Goal: Entertainment & Leisure: Consume media (video, audio)

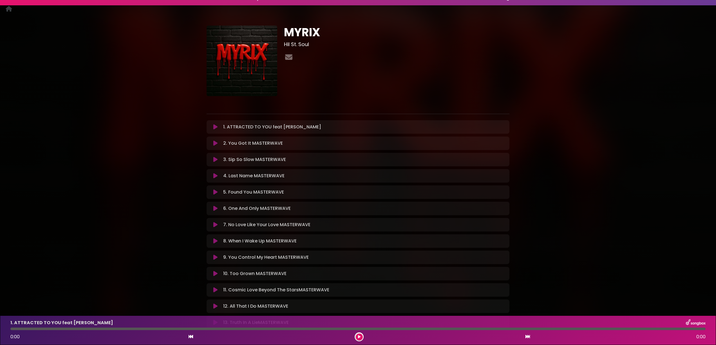
scroll to position [11, 0]
click at [303, 46] on h3 "Hil St. Soul" at bounding box center [396, 44] width 225 height 6
click at [304, 45] on h3 "Hil St. Soul" at bounding box center [396, 45] width 225 height 6
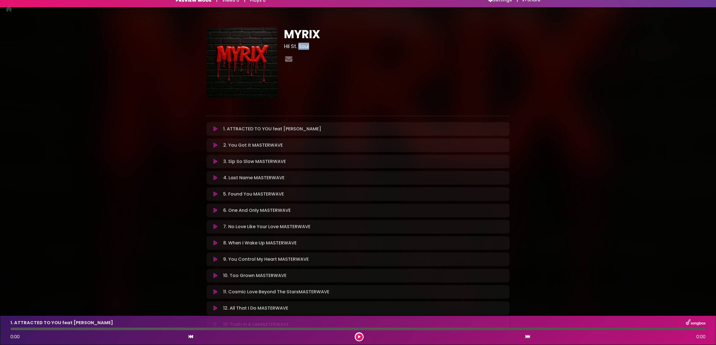
click at [304, 45] on h3 "Hil St. Soul" at bounding box center [396, 46] width 225 height 6
click at [304, 45] on h3 "Hil St. Soul" at bounding box center [396, 47] width 225 height 6
click at [312, 47] on h3 "Hil St. Soul" at bounding box center [396, 47] width 225 height 6
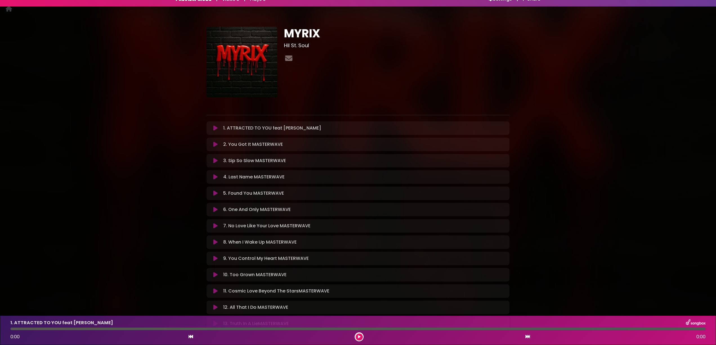
click at [311, 47] on h3 "Hil St. Soul" at bounding box center [396, 45] width 225 height 6
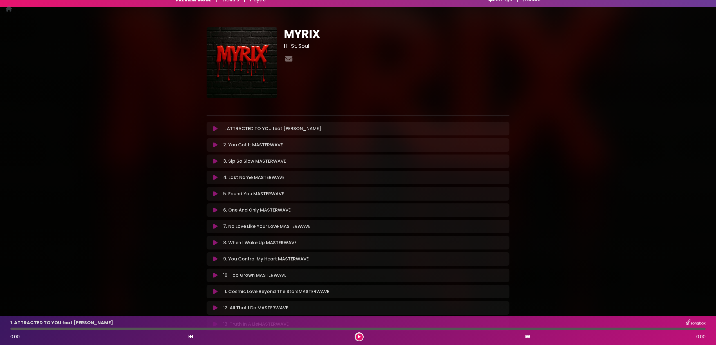
click at [311, 47] on h3 "Hil St. Soul" at bounding box center [396, 46] width 225 height 6
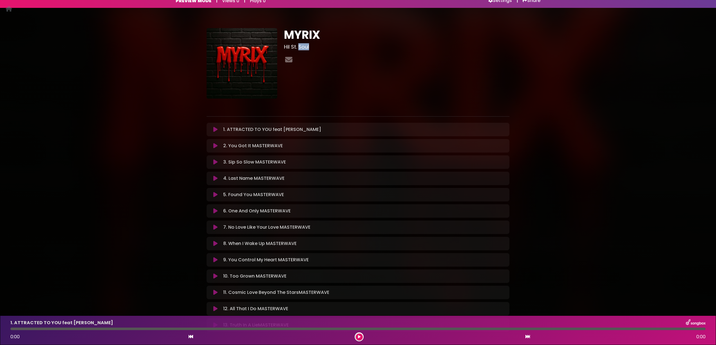
click at [311, 47] on h3 "Hil St. Soul" at bounding box center [396, 47] width 225 height 6
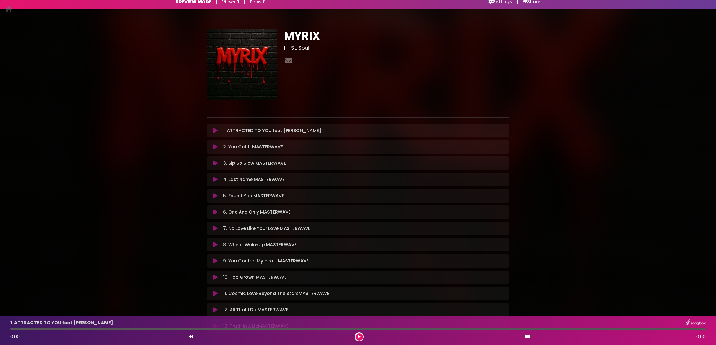
scroll to position [0, 0]
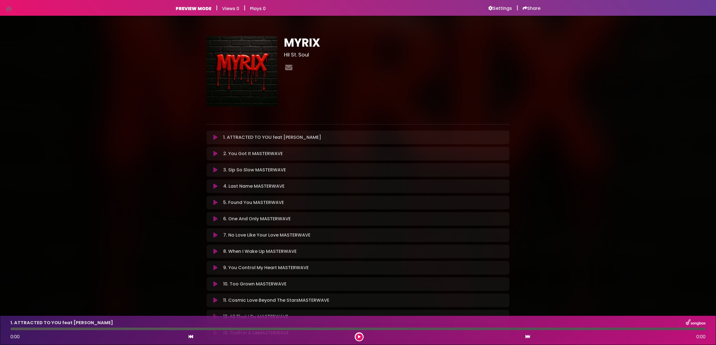
click at [300, 55] on h3 "Hil St. Soul" at bounding box center [396, 55] width 225 height 6
click at [308, 46] on h1 "MYRIX" at bounding box center [396, 43] width 225 height 14
click at [305, 56] on h3 "Hil St. Soul" at bounding box center [396, 55] width 225 height 6
click at [305, 55] on h3 "Hil St. Soul" at bounding box center [396, 55] width 225 height 6
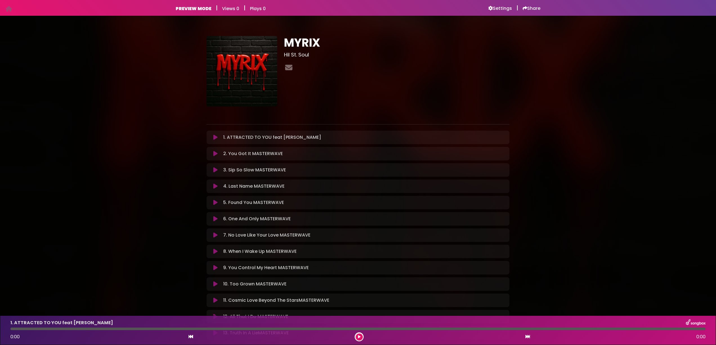
click at [294, 54] on h3 "Hil St. Soul" at bounding box center [396, 55] width 225 height 6
click at [501, 7] on h6 "Settings" at bounding box center [500, 9] width 24 height 6
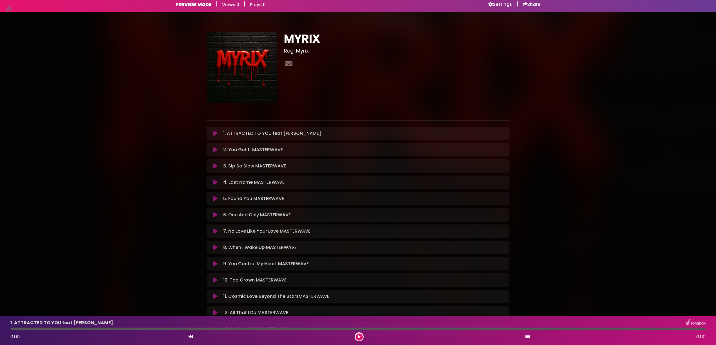
click at [502, 4] on h6 "Settings" at bounding box center [500, 5] width 24 height 6
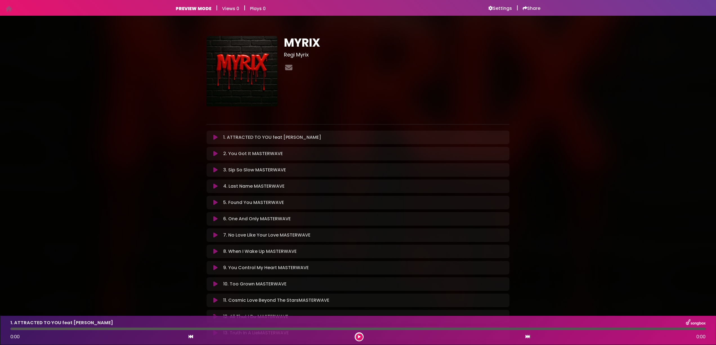
click at [215, 139] on icon at bounding box center [215, 138] width 4 height 6
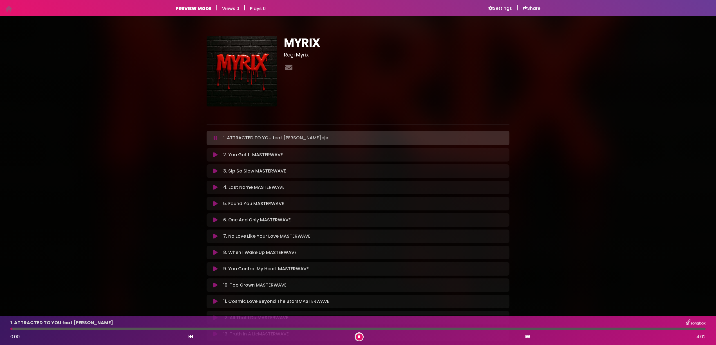
click at [215, 139] on icon at bounding box center [215, 138] width 4 height 6
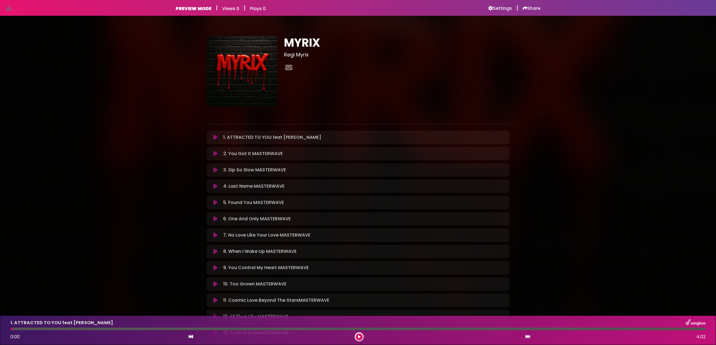
click at [216, 153] on icon at bounding box center [215, 154] width 4 height 6
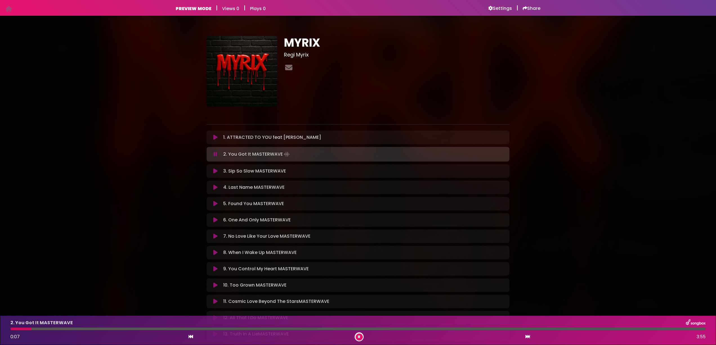
click at [215, 155] on icon at bounding box center [215, 155] width 4 height 6
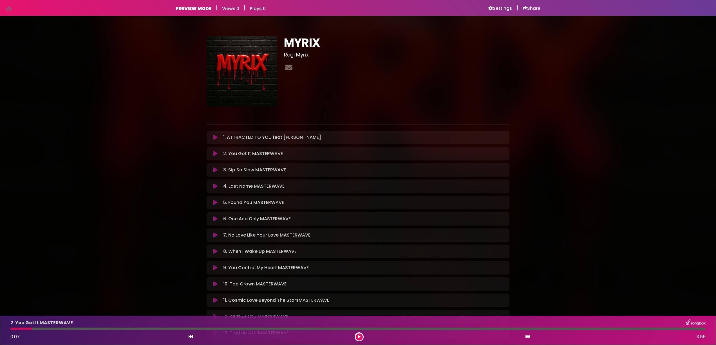
scroll to position [1, 0]
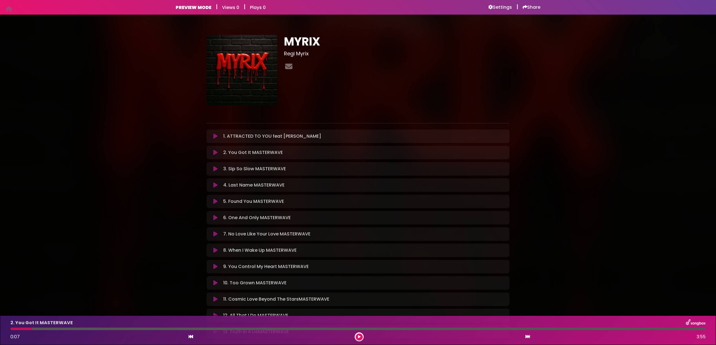
click at [215, 170] on icon at bounding box center [215, 169] width 4 height 6
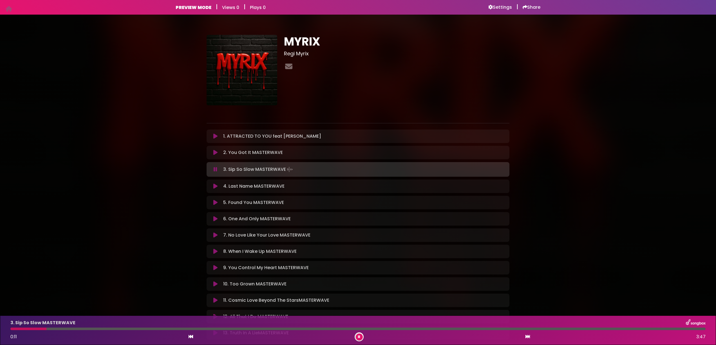
click at [216, 187] on icon at bounding box center [215, 187] width 4 height 6
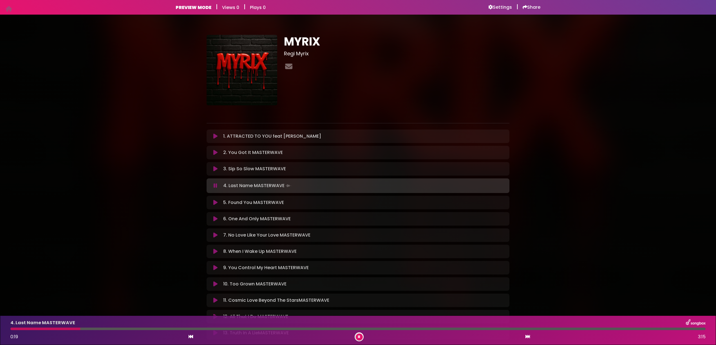
click at [215, 202] on icon at bounding box center [215, 203] width 4 height 6
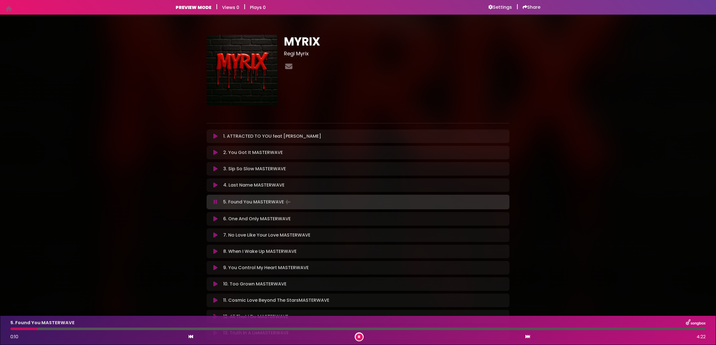
click at [217, 219] on icon at bounding box center [215, 219] width 4 height 6
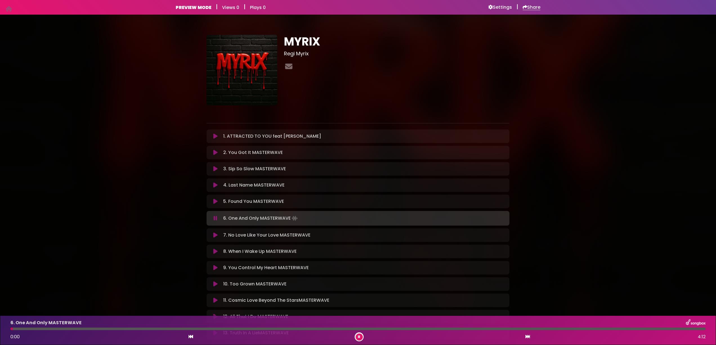
click at [535, 8] on h6 "Share" at bounding box center [531, 8] width 18 height 6
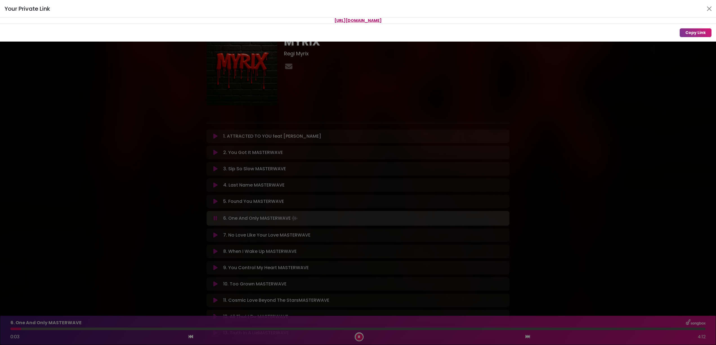
click at [394, 21] on p "[URL][DOMAIN_NAME]" at bounding box center [358, 21] width 716 height 6
click at [687, 31] on button "Copy Link" at bounding box center [695, 32] width 32 height 9
drag, startPoint x: 343, startPoint y: 69, endPoint x: 343, endPoint y: 76, distance: 6.5
click at [343, 70] on div "Your Private Link https://songbox.com/s/myrix Copy Link" at bounding box center [358, 172] width 716 height 345
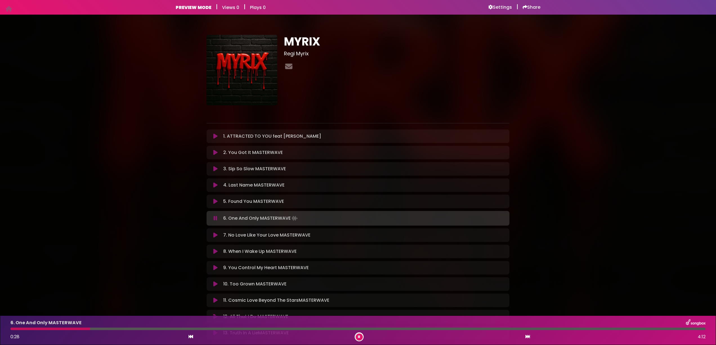
click at [214, 234] on icon at bounding box center [215, 236] width 4 height 6
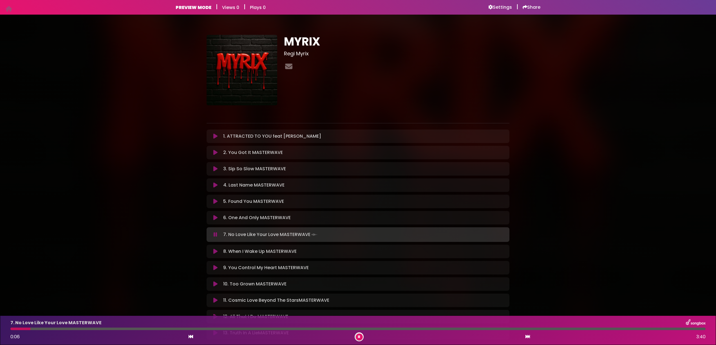
click at [214, 251] on icon at bounding box center [215, 252] width 4 height 6
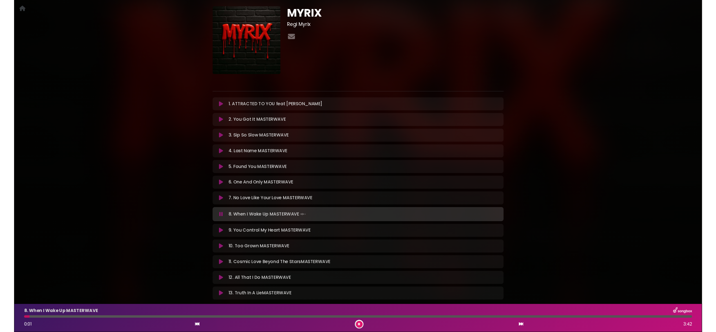
scroll to position [33, 0]
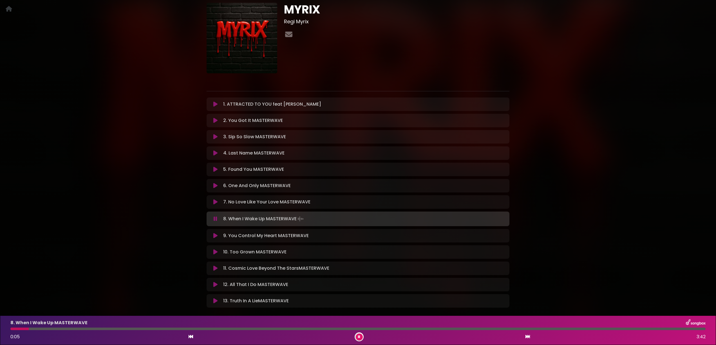
click at [214, 237] on icon at bounding box center [215, 236] width 4 height 6
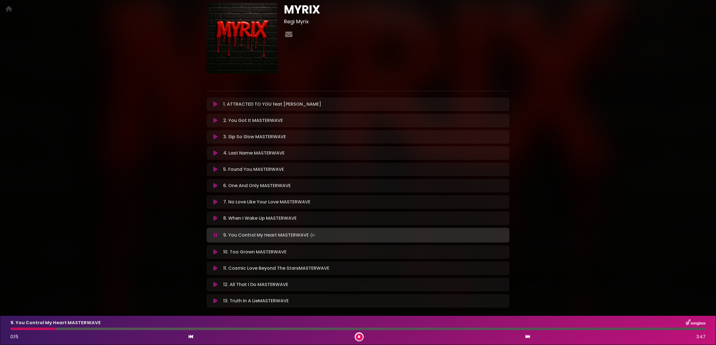
click at [217, 252] on icon at bounding box center [215, 252] width 4 height 6
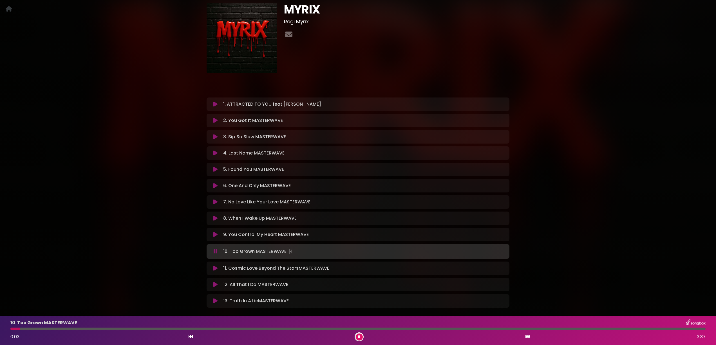
click at [215, 269] on icon at bounding box center [215, 269] width 4 height 6
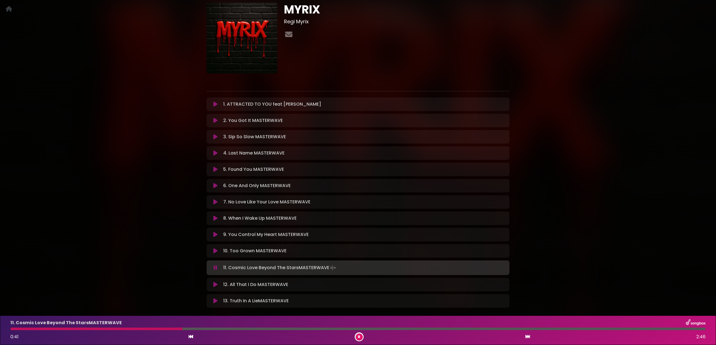
click at [216, 284] on icon at bounding box center [215, 285] width 4 height 6
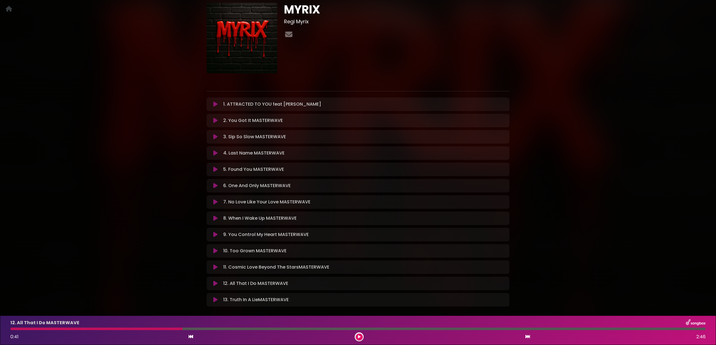
click at [216, 284] on icon at bounding box center [215, 284] width 4 height 6
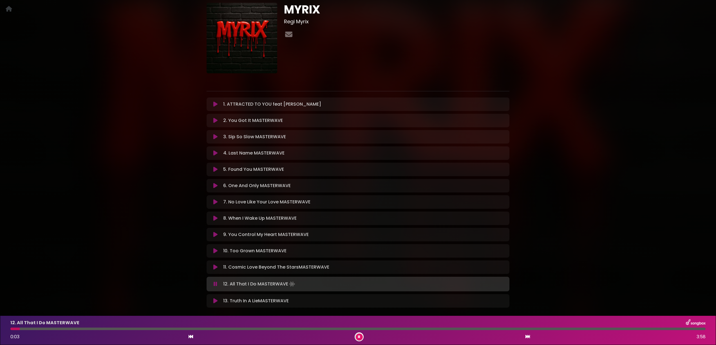
click at [216, 285] on icon at bounding box center [215, 285] width 4 height 6
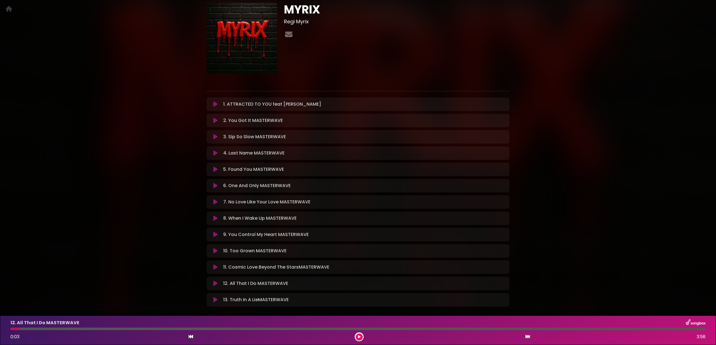
click at [216, 298] on icon at bounding box center [215, 300] width 4 height 6
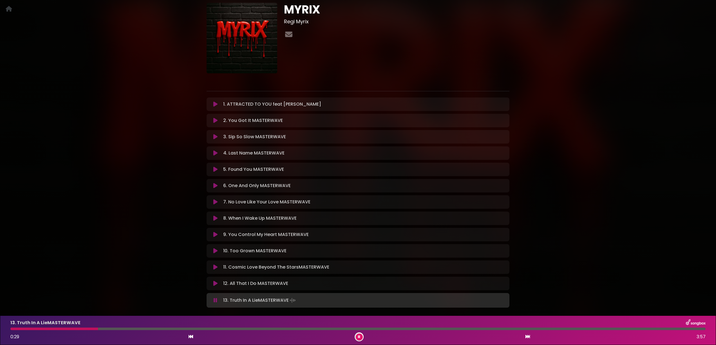
click at [215, 301] on icon at bounding box center [215, 301] width 4 height 6
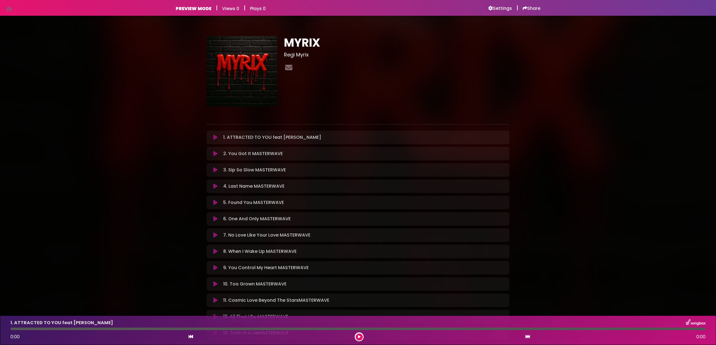
click at [213, 137] on button at bounding box center [215, 138] width 11 height 6
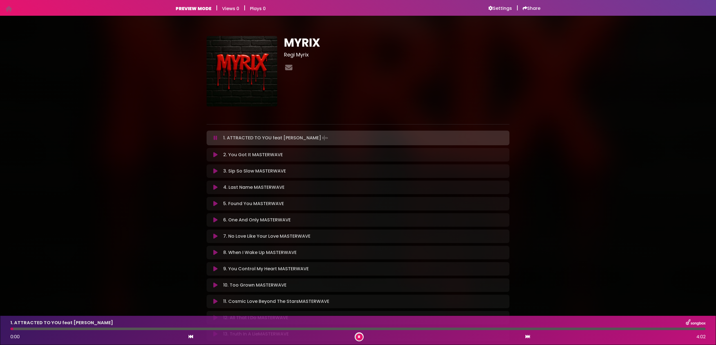
click at [213, 137] on button at bounding box center [215, 138] width 11 height 6
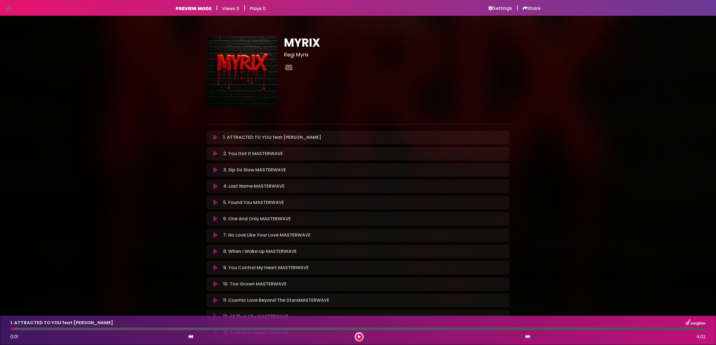
click at [214, 153] on icon at bounding box center [215, 154] width 4 height 6
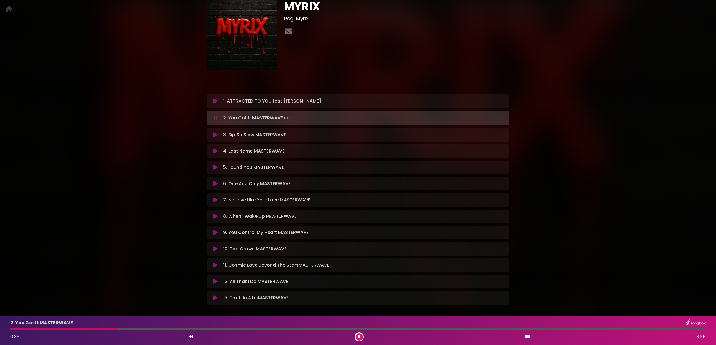
scroll to position [36, 0]
click at [217, 137] on icon at bounding box center [215, 135] width 4 height 6
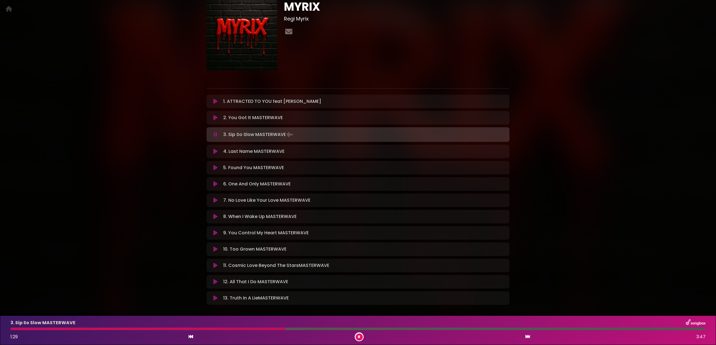
click at [215, 152] on icon at bounding box center [215, 152] width 4 height 6
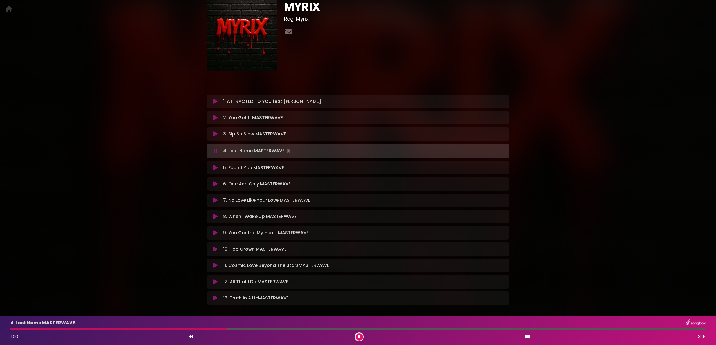
scroll to position [36, 0]
click at [215, 168] on icon at bounding box center [215, 168] width 4 height 6
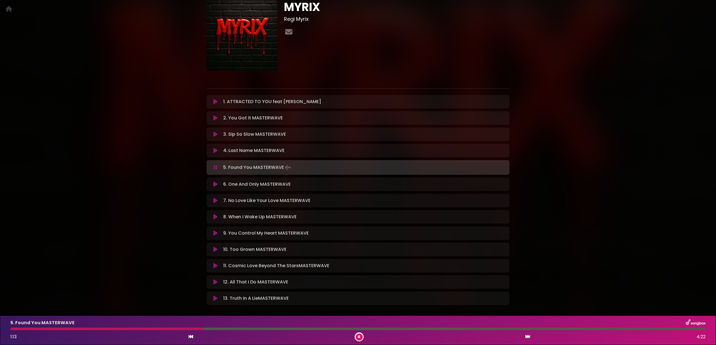
click at [217, 184] on icon at bounding box center [215, 185] width 4 height 6
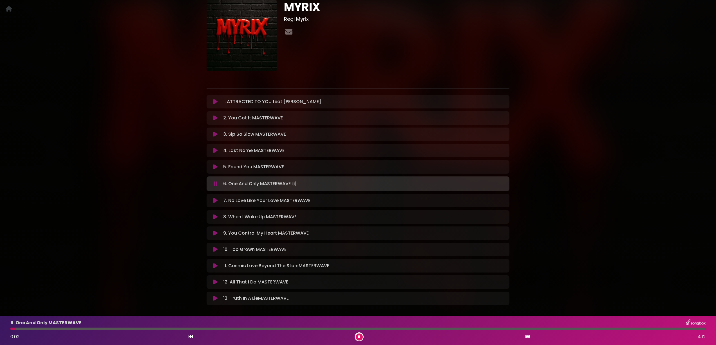
click at [215, 201] on icon at bounding box center [215, 201] width 4 height 6
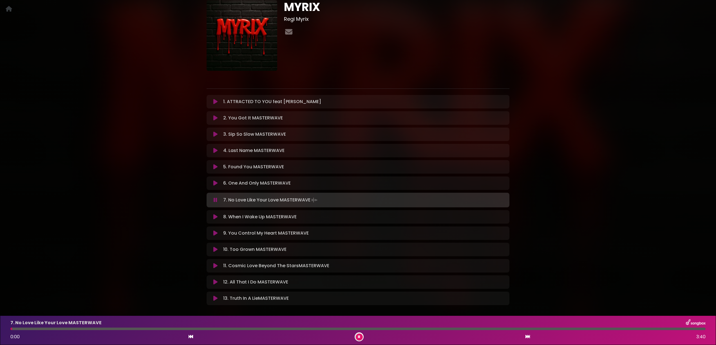
click at [215, 217] on icon at bounding box center [215, 217] width 4 height 6
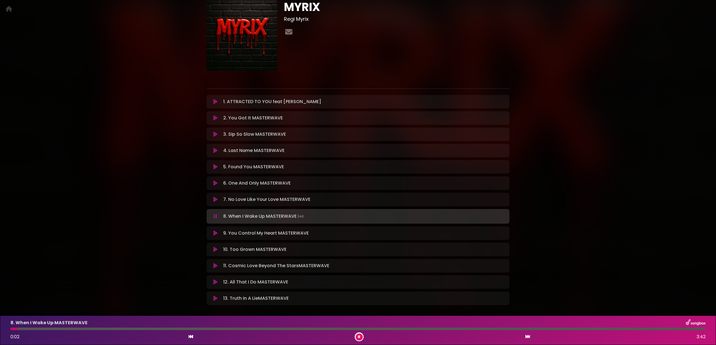
click at [215, 232] on icon at bounding box center [215, 234] width 4 height 6
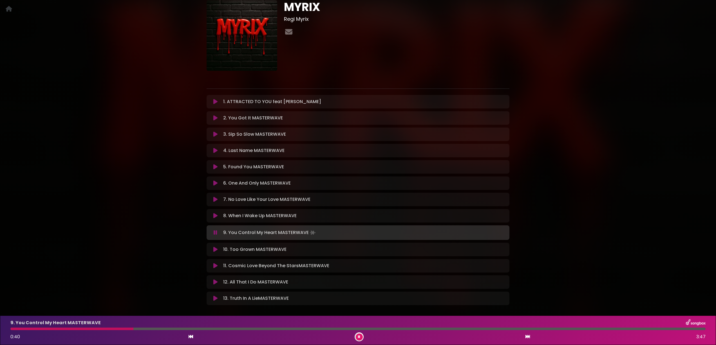
click at [217, 249] on icon at bounding box center [215, 250] width 4 height 6
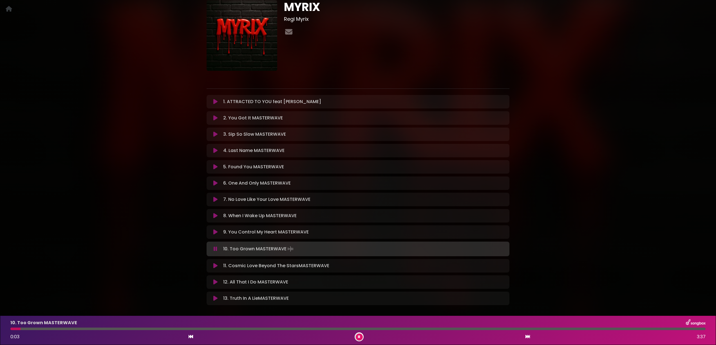
click at [216, 266] on icon at bounding box center [215, 266] width 4 height 6
